Goal: Information Seeking & Learning: Learn about a topic

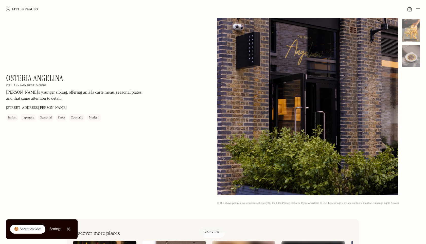
scroll to position [76, 0]
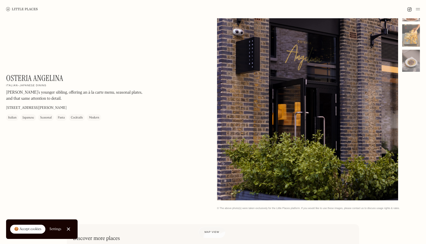
scroll to position [41, 0]
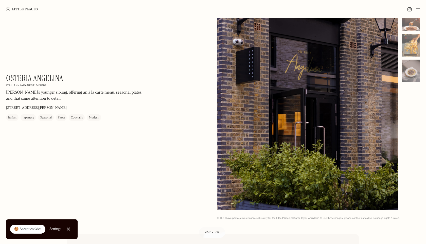
click at [55, 80] on h1 "Osteria Angelina" at bounding box center [34, 78] width 57 height 10
click at [96, 106] on div "Osteria Angelina On Our Radar Italian-Japanese dining Angelina’s younger siblin…" at bounding box center [74, 97] width 137 height 48
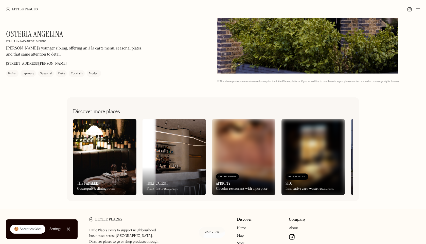
scroll to position [185, 0]
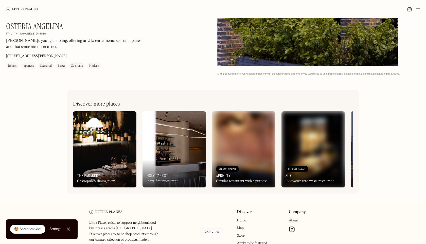
click at [79, 38] on div "Osteria Angelina On Our Radar Italian-Japanese dining Angelina’s younger siblin…" at bounding box center [74, 46] width 137 height 48
click at [79, 41] on p "[PERSON_NAME]’s younger sibling, offering an à la carte menu, seasonal plates, …" at bounding box center [74, 44] width 137 height 12
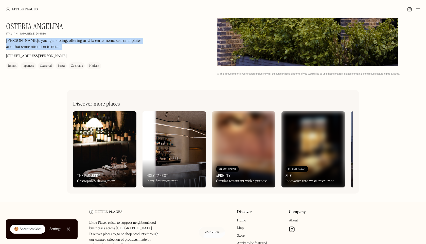
click at [79, 41] on p "[PERSON_NAME]’s younger sibling, offering an à la carte menu, seasonal plates, …" at bounding box center [74, 44] width 137 height 12
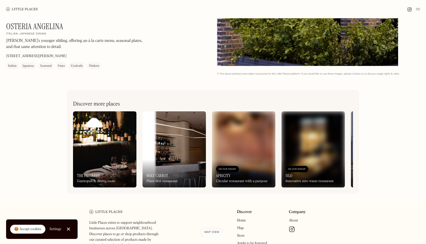
click at [141, 46] on p "[PERSON_NAME]’s younger sibling, offering an à la carte menu, seasonal plates, …" at bounding box center [74, 44] width 137 height 12
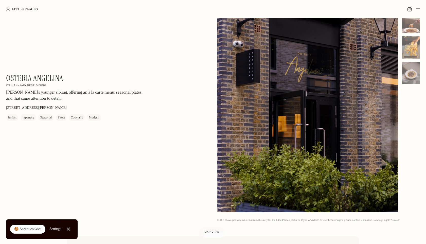
scroll to position [0, 0]
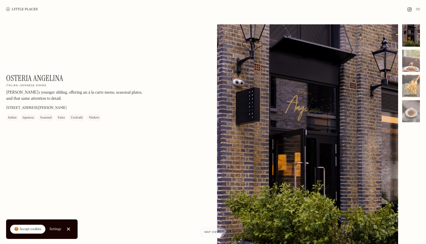
click at [287, 71] on div at bounding box center [307, 137] width 181 height 226
